Goal: Transaction & Acquisition: Book appointment/travel/reservation

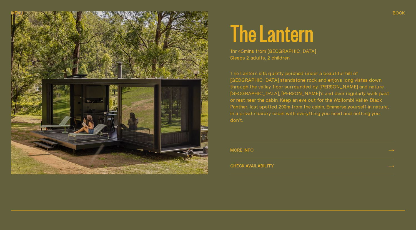
scroll to position [722, 0]
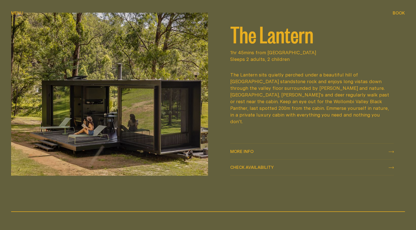
click at [270, 167] on span "Check availability" at bounding box center [252, 167] width 44 height 4
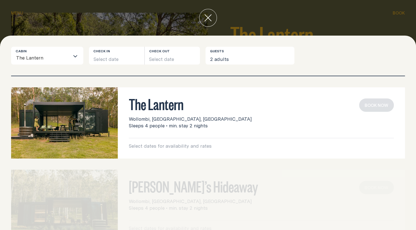
click at [71, 59] on div "Loading..." at bounding box center [76, 55] width 13 height 17
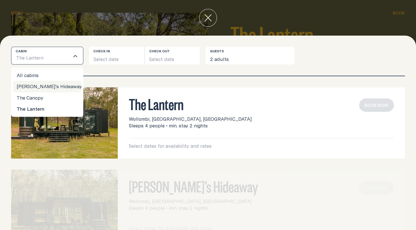
click at [124, 71] on div "Cabin The Lantern Loading... All cabins [PERSON_NAME]’s Hideaway The Canopy The…" at bounding box center [208, 61] width 394 height 29
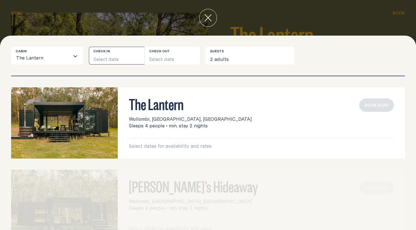
click at [120, 59] on button "Select date" at bounding box center [117, 56] width 56 height 18
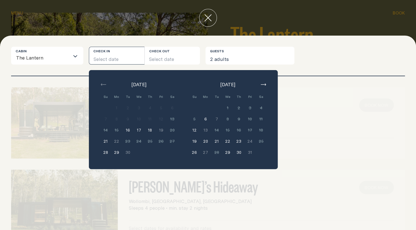
click at [228, 141] on button "22" at bounding box center [227, 141] width 11 height 11
click at [231, 141] on button "22" at bounding box center [227, 141] width 11 height 11
click at [240, 143] on button "23" at bounding box center [238, 141] width 11 height 11
click at [286, 92] on div "The Lantern Wollombi, [GEOGRAPHIC_DATA], [GEOGRAPHIC_DATA] Sleeps 4 people • mi…" at bounding box center [208, 122] width 394 height 71
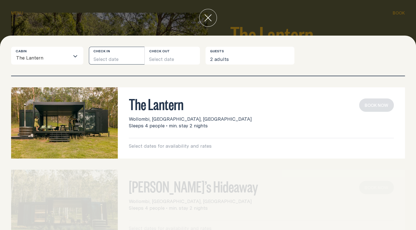
click at [120, 58] on button "Select date" at bounding box center [117, 56] width 56 height 18
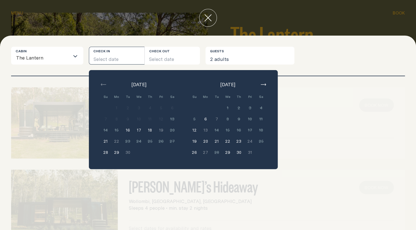
click at [216, 143] on button "21" at bounding box center [216, 141] width 11 height 11
click at [241, 141] on button "23" at bounding box center [238, 141] width 11 height 11
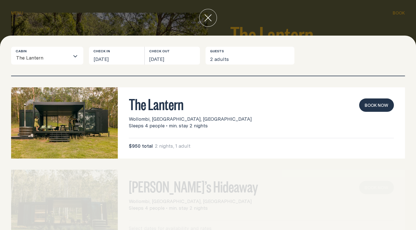
click at [372, 106] on button "Book now" at bounding box center [376, 104] width 35 height 13
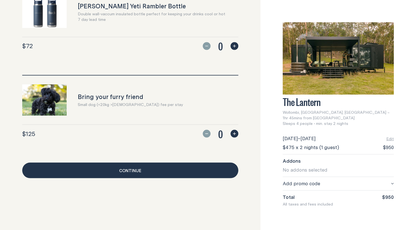
click at [175, 172] on link "Continue" at bounding box center [130, 170] width 216 height 16
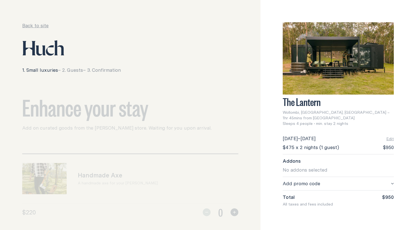
scroll to position [516, 0]
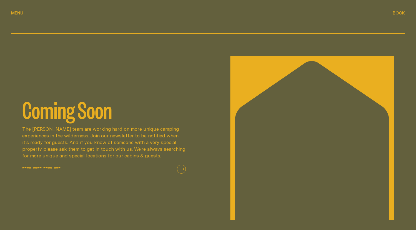
scroll to position [850, 0]
